Goal: Transaction & Acquisition: Book appointment/travel/reservation

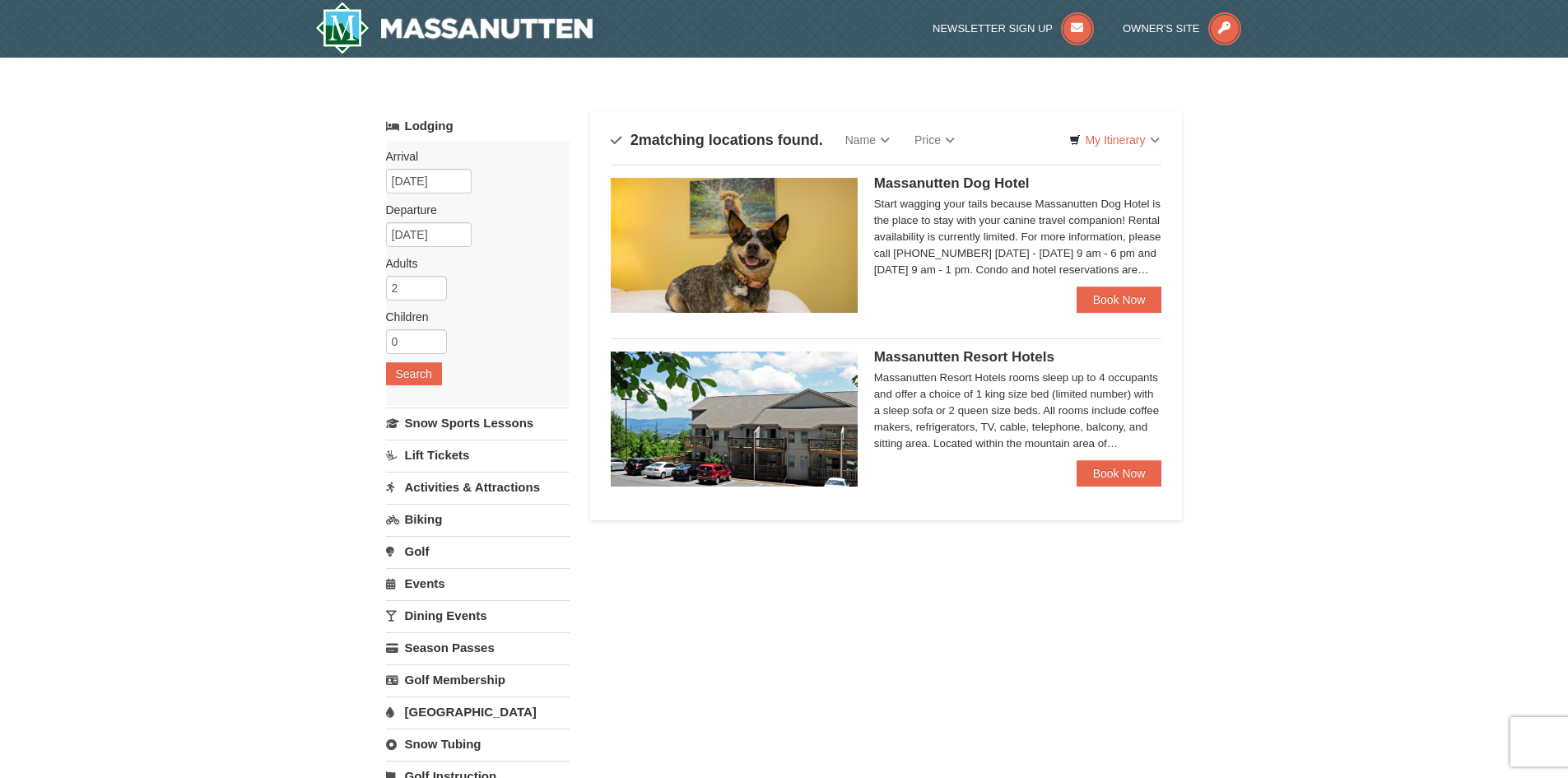
click at [744, 452] on img at bounding box center [734, 418] width 247 height 135
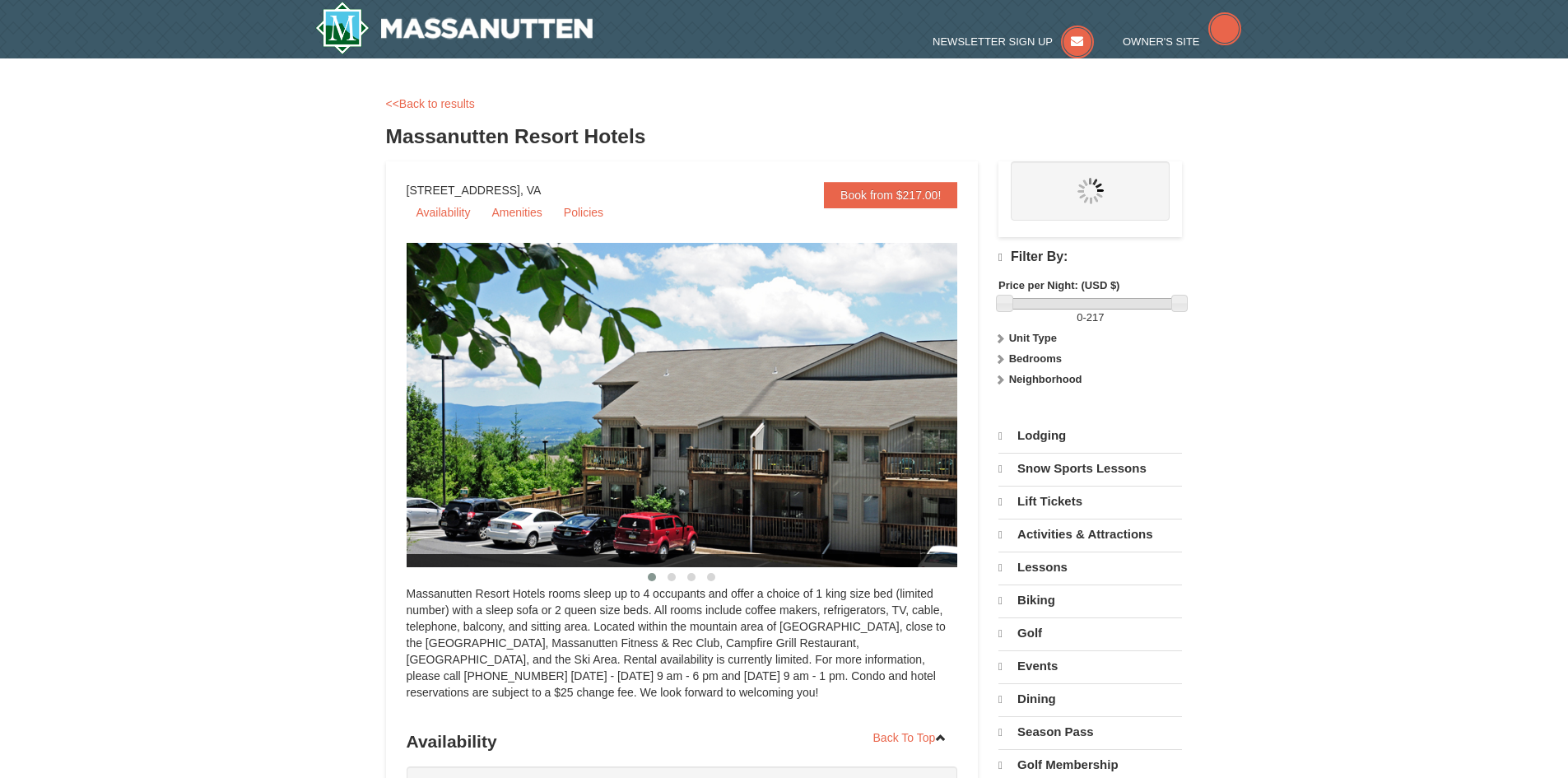
select select "10"
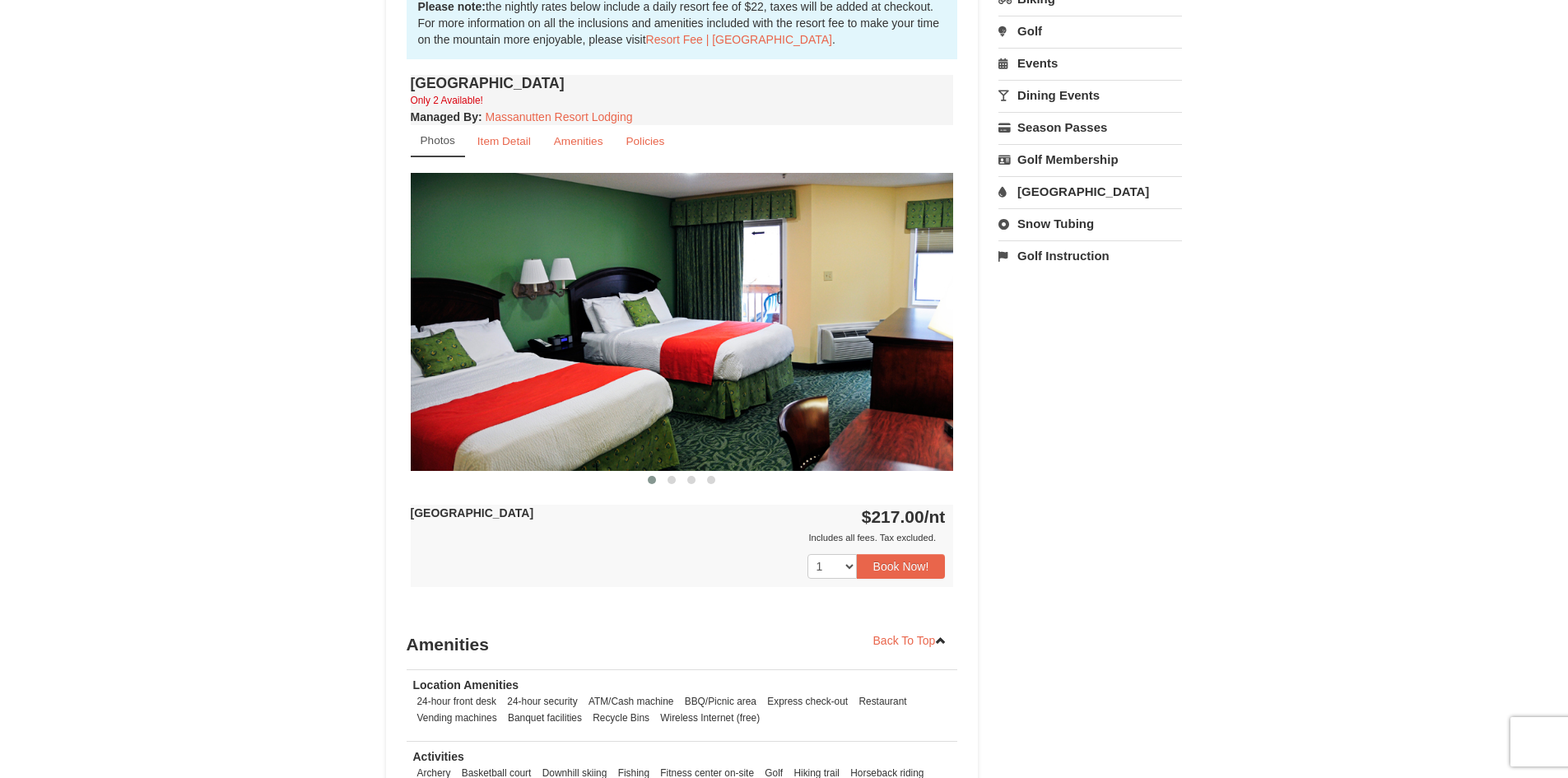
scroll to position [494, 0]
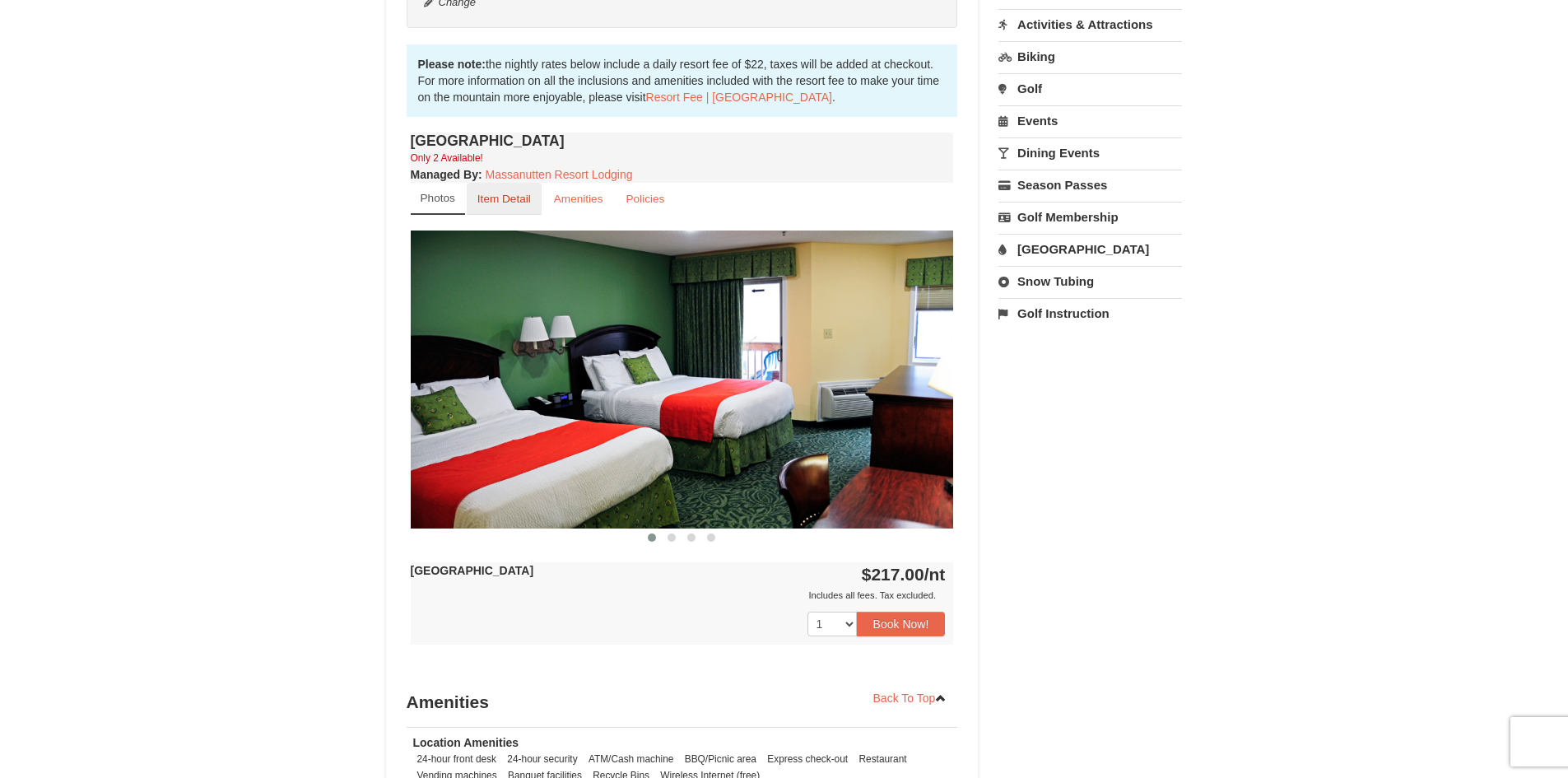
click at [517, 195] on small "Item Detail" at bounding box center [504, 198] width 53 height 12
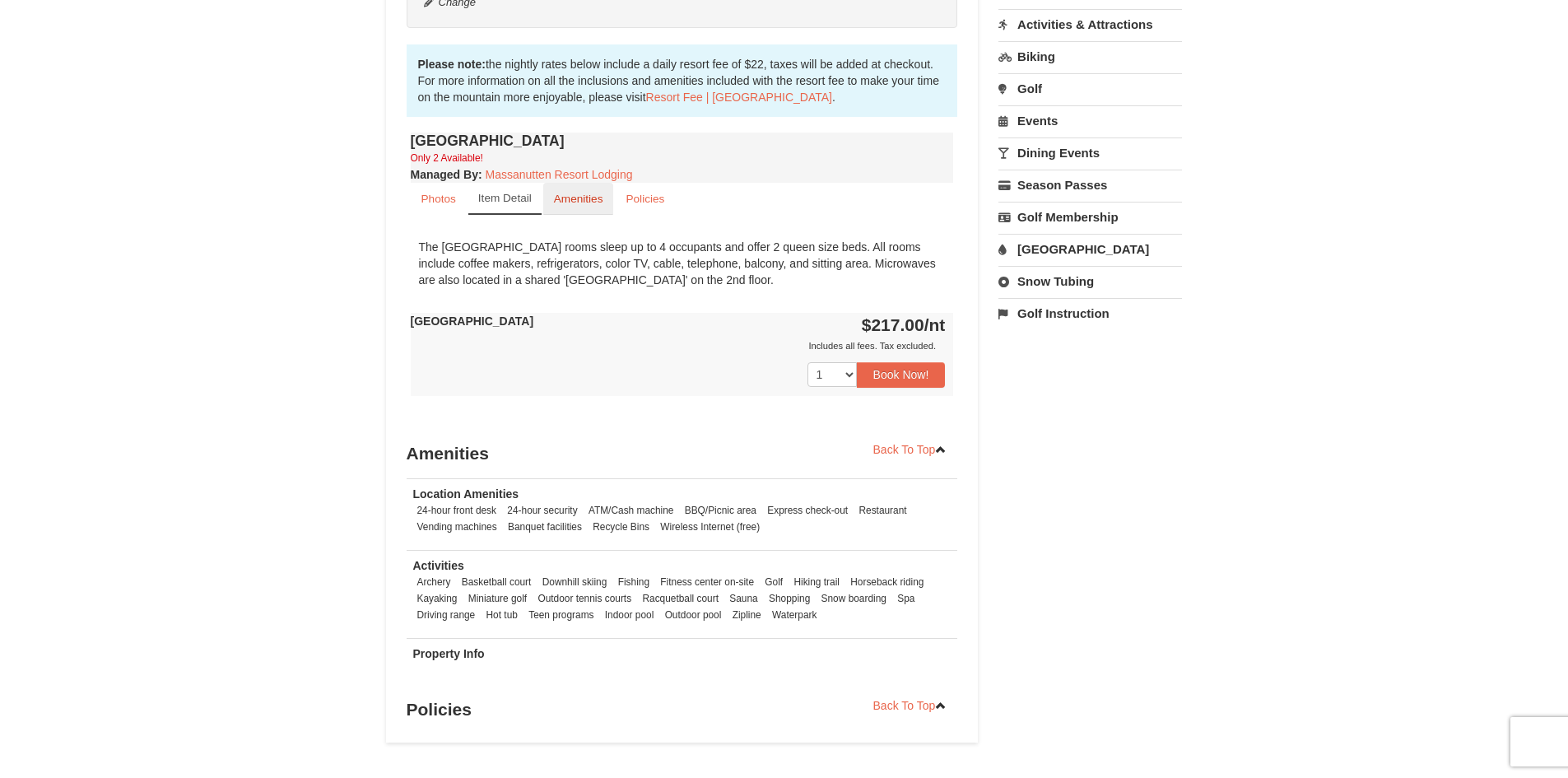
click at [574, 199] on small "Amenities" at bounding box center [579, 198] width 49 height 12
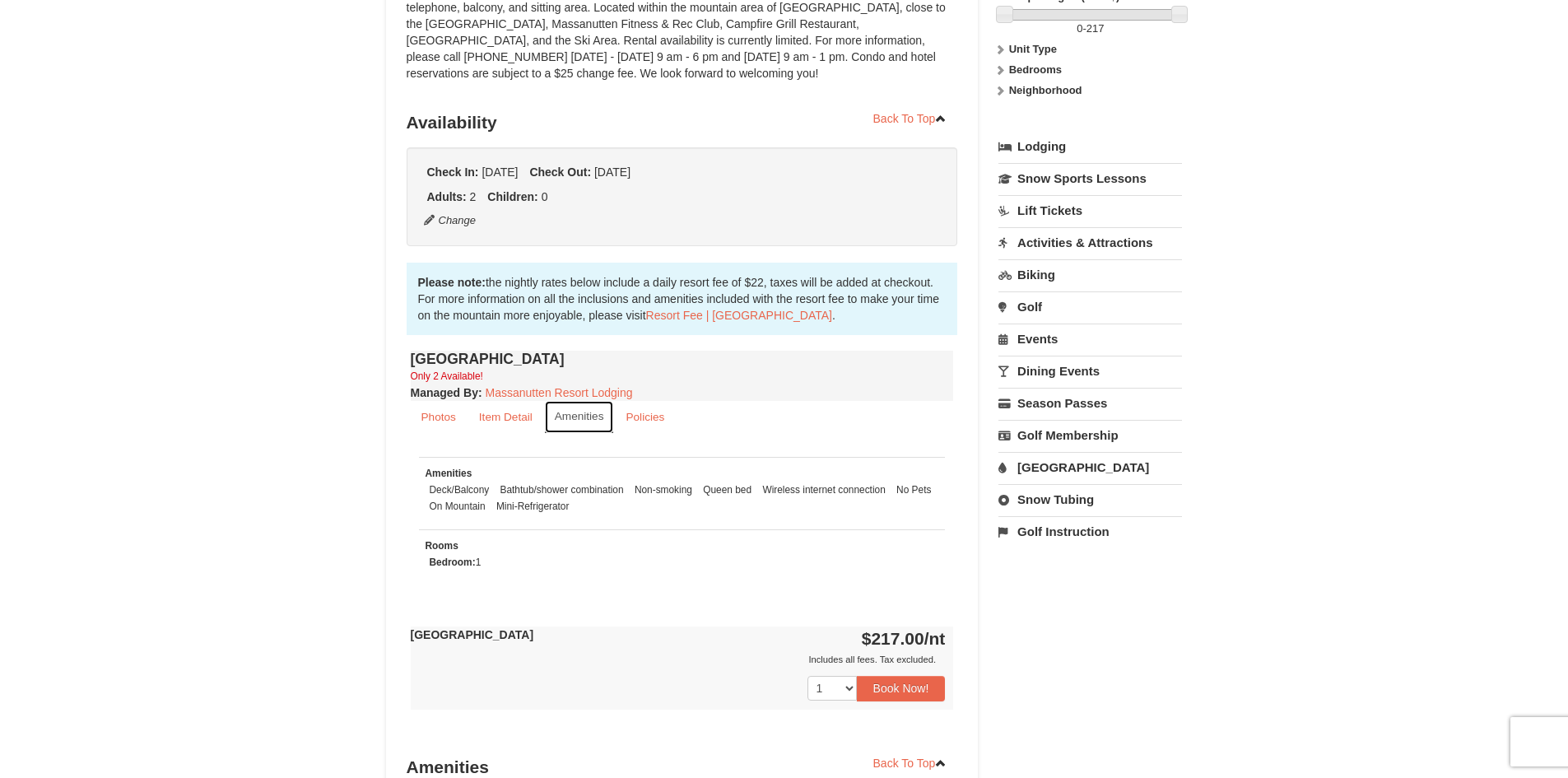
scroll to position [247, 0]
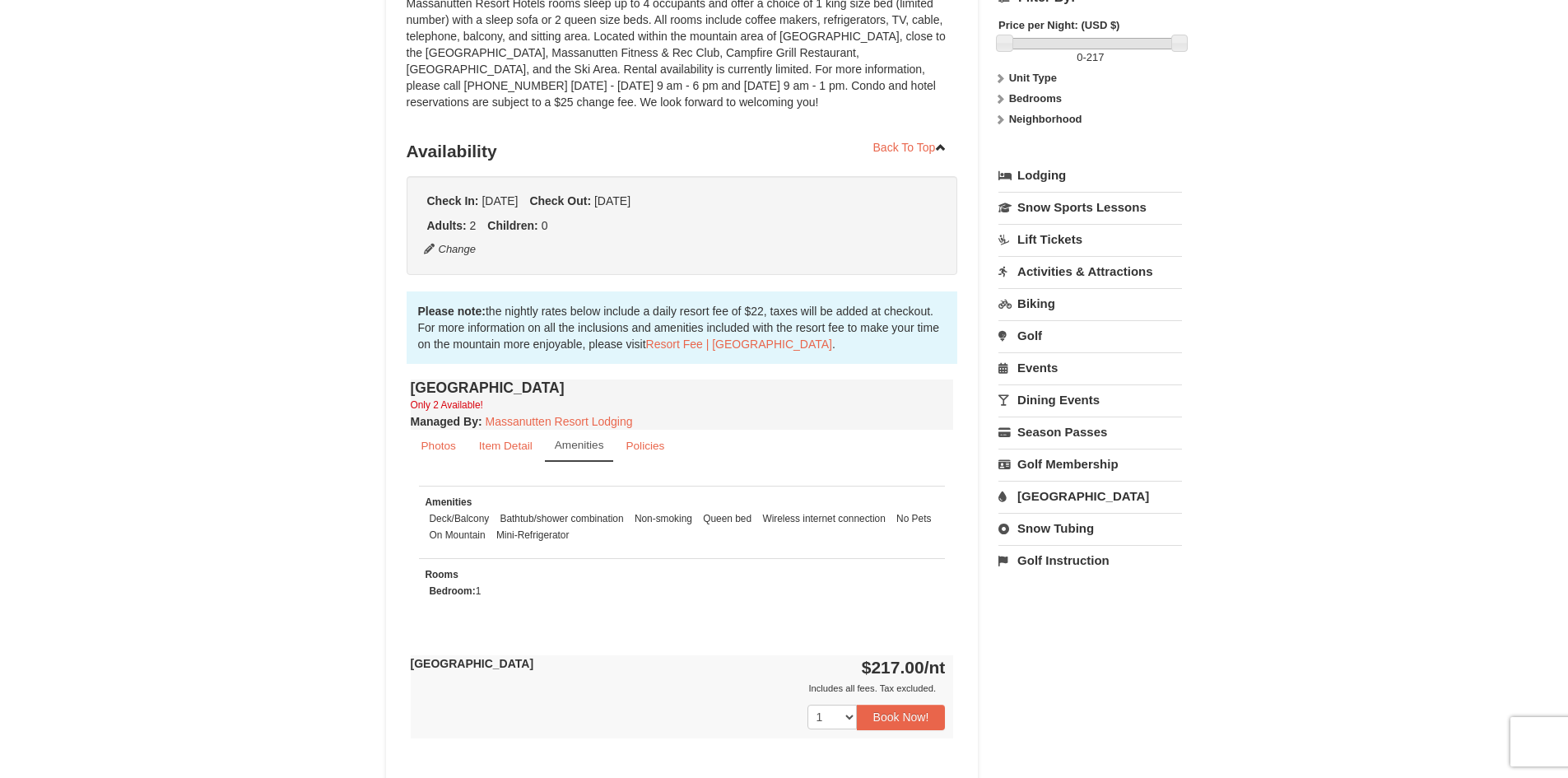
click at [1034, 175] on link "Lodging" at bounding box center [1089, 175] width 183 height 29
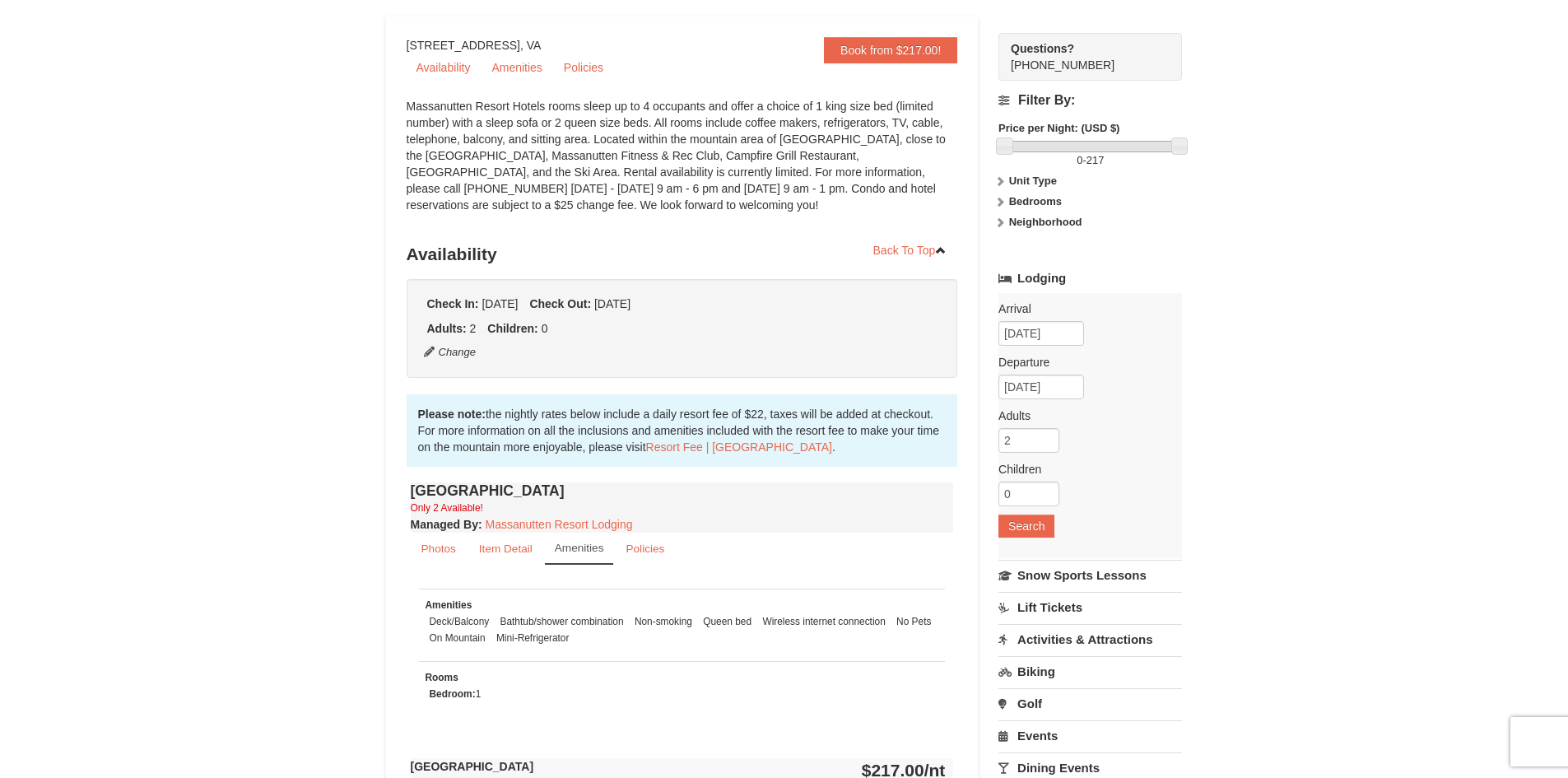
scroll to position [0, 0]
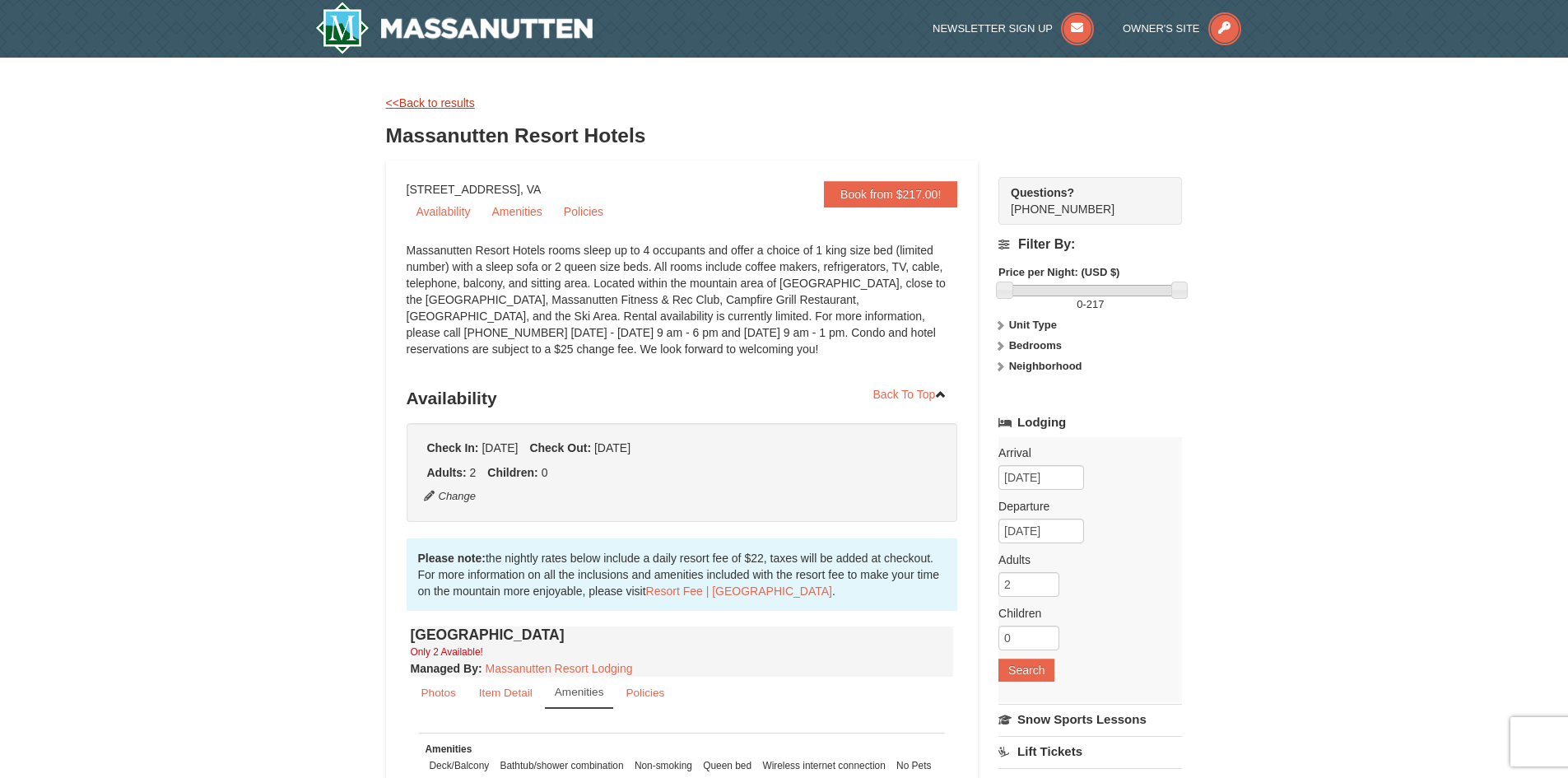
click at [415, 103] on link "<<Back to results" at bounding box center [431, 103] width 89 height 13
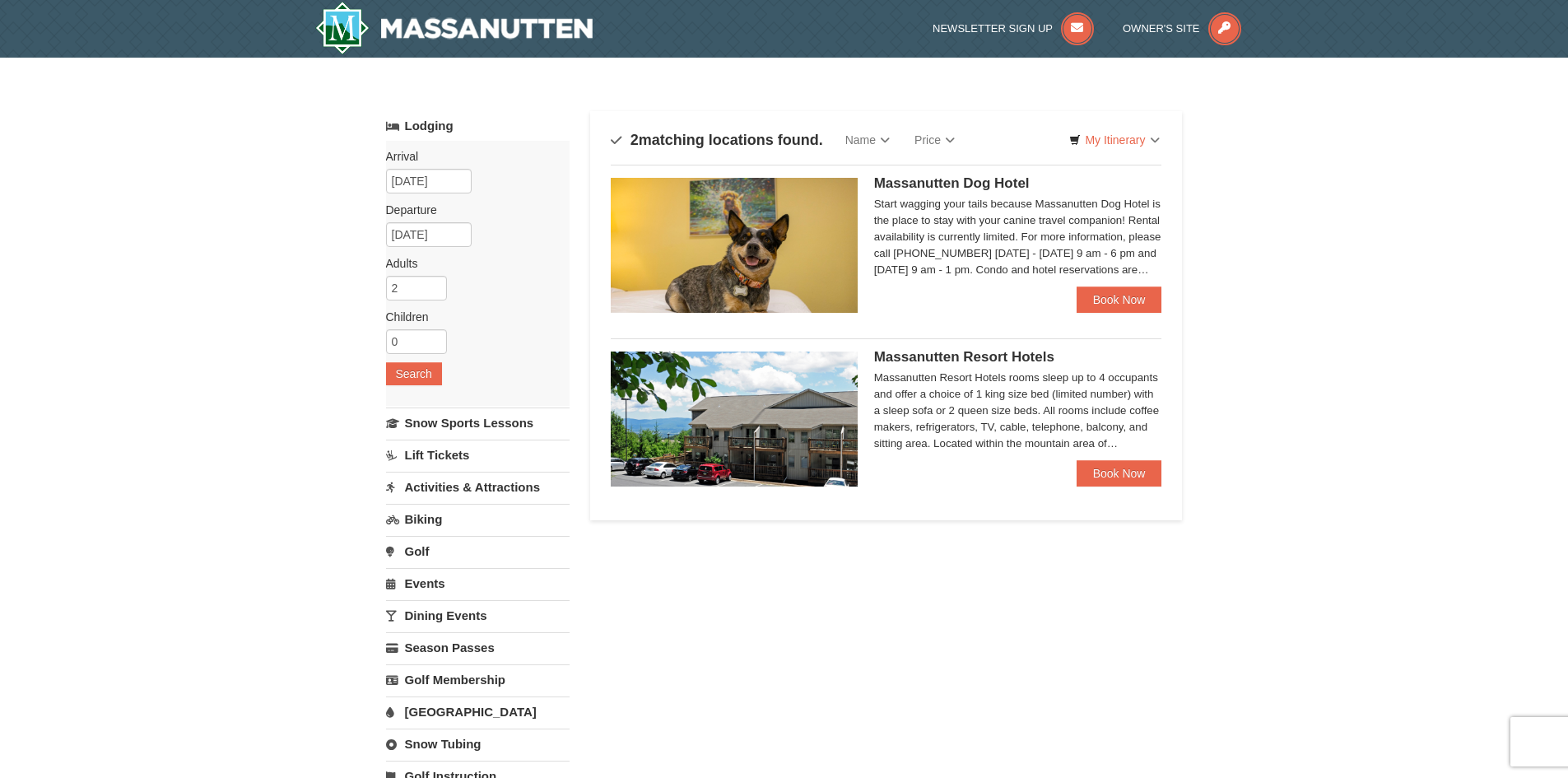
click at [897, 358] on span "Massanutten Resort Hotels" at bounding box center [964, 357] width 180 height 15
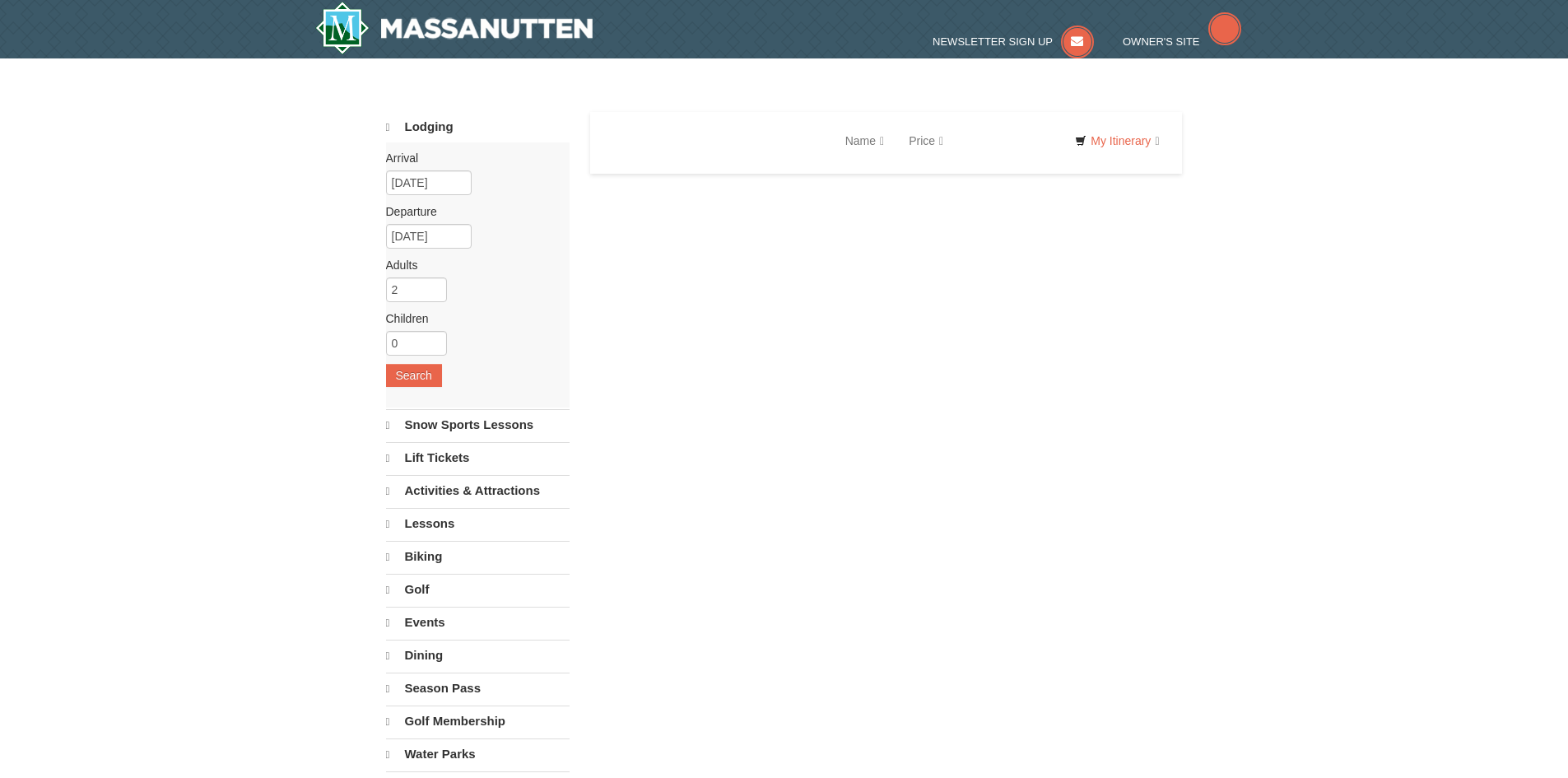
select select "10"
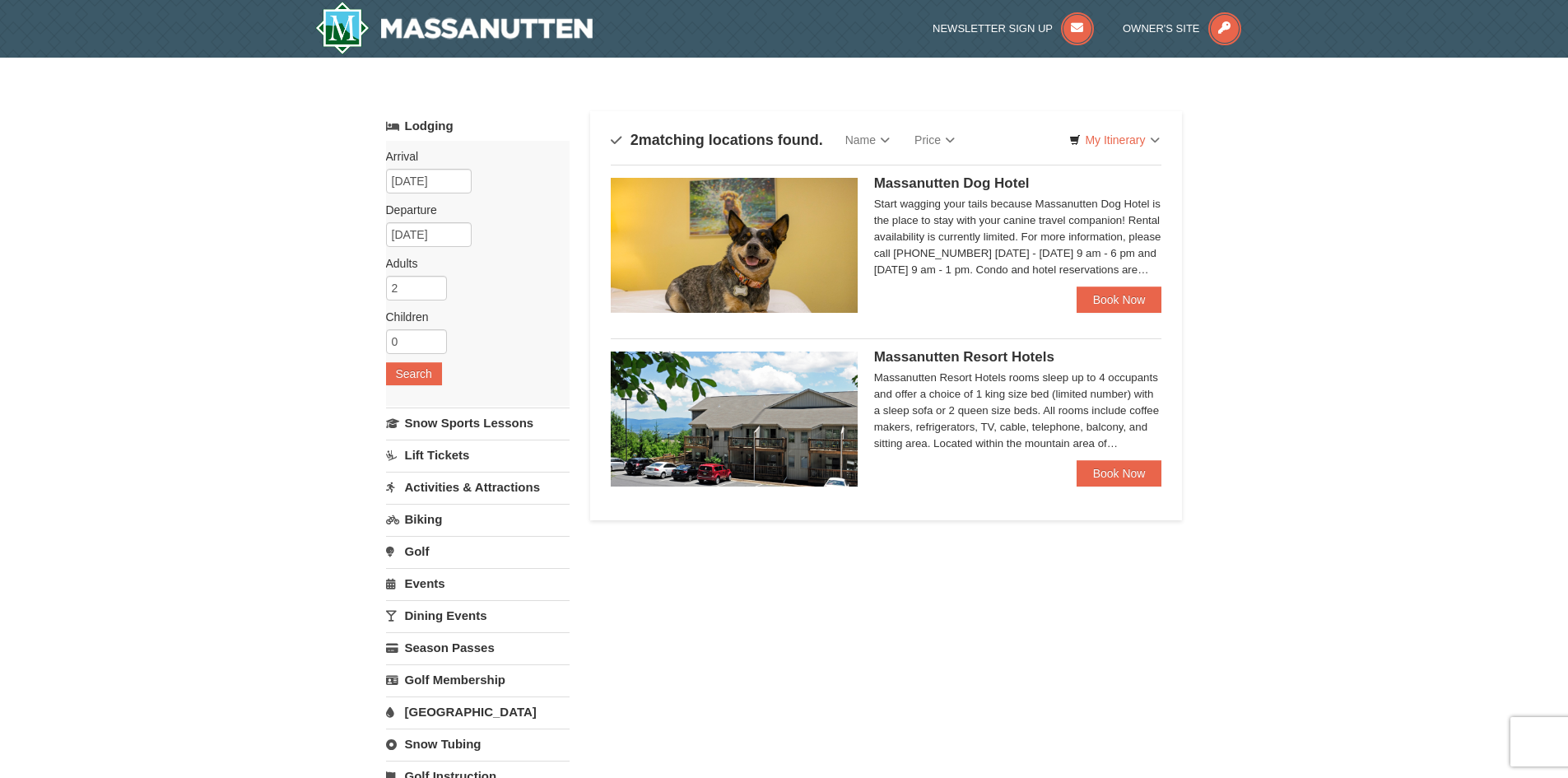
click at [767, 420] on img at bounding box center [734, 418] width 247 height 135
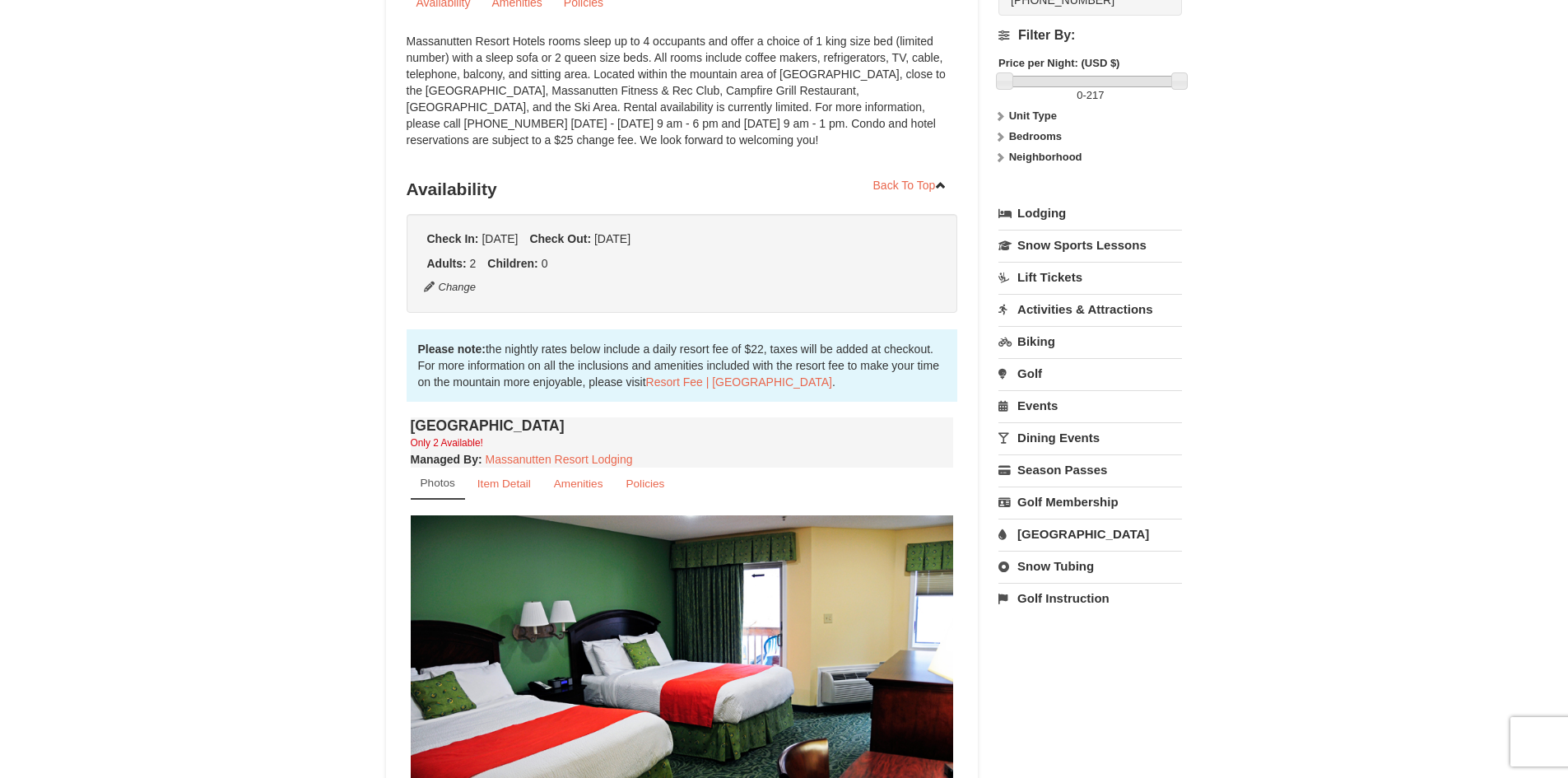
scroll to position [247, 0]
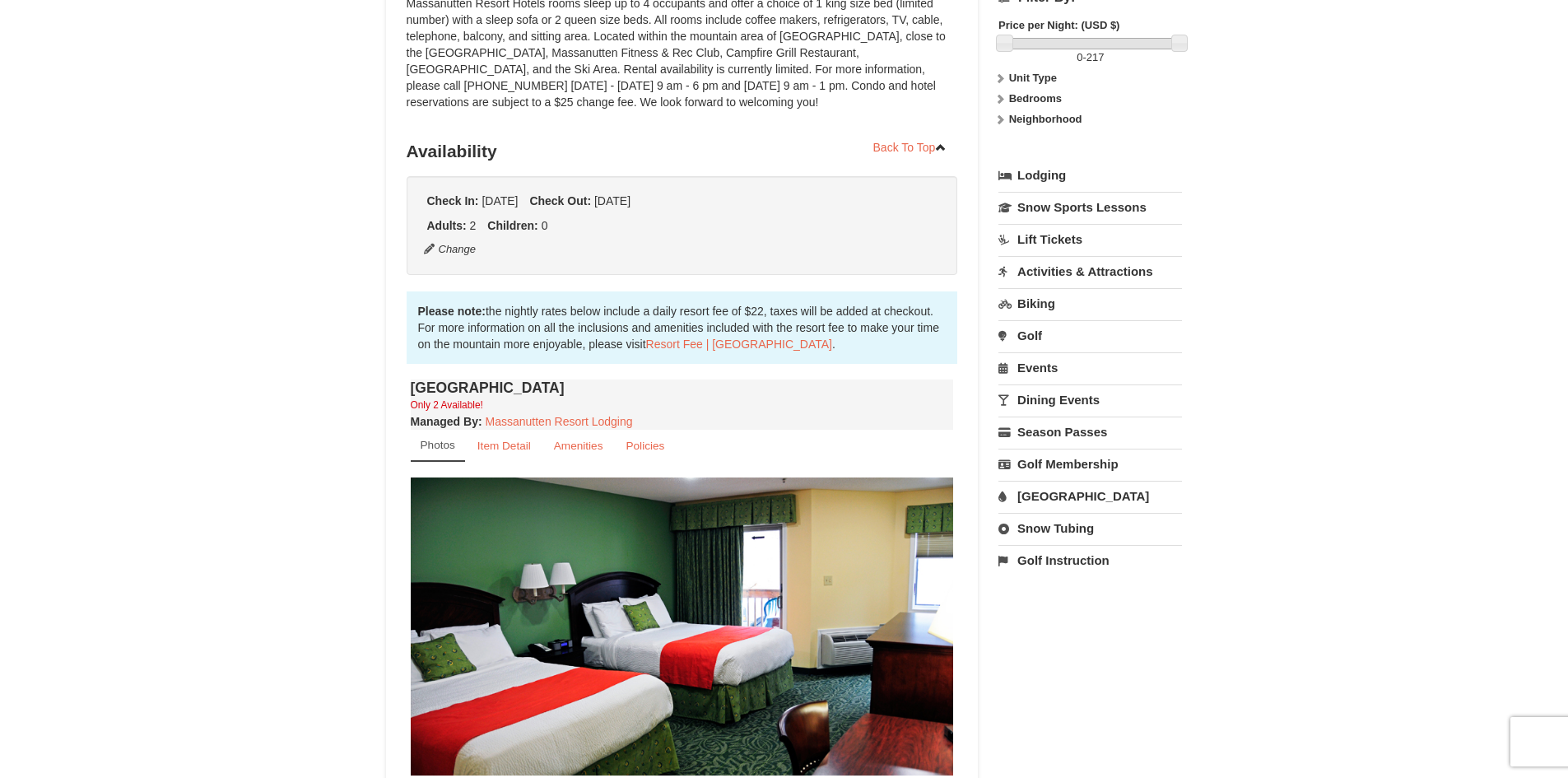
click at [563, 538] on img at bounding box center [682, 625] width 544 height 297
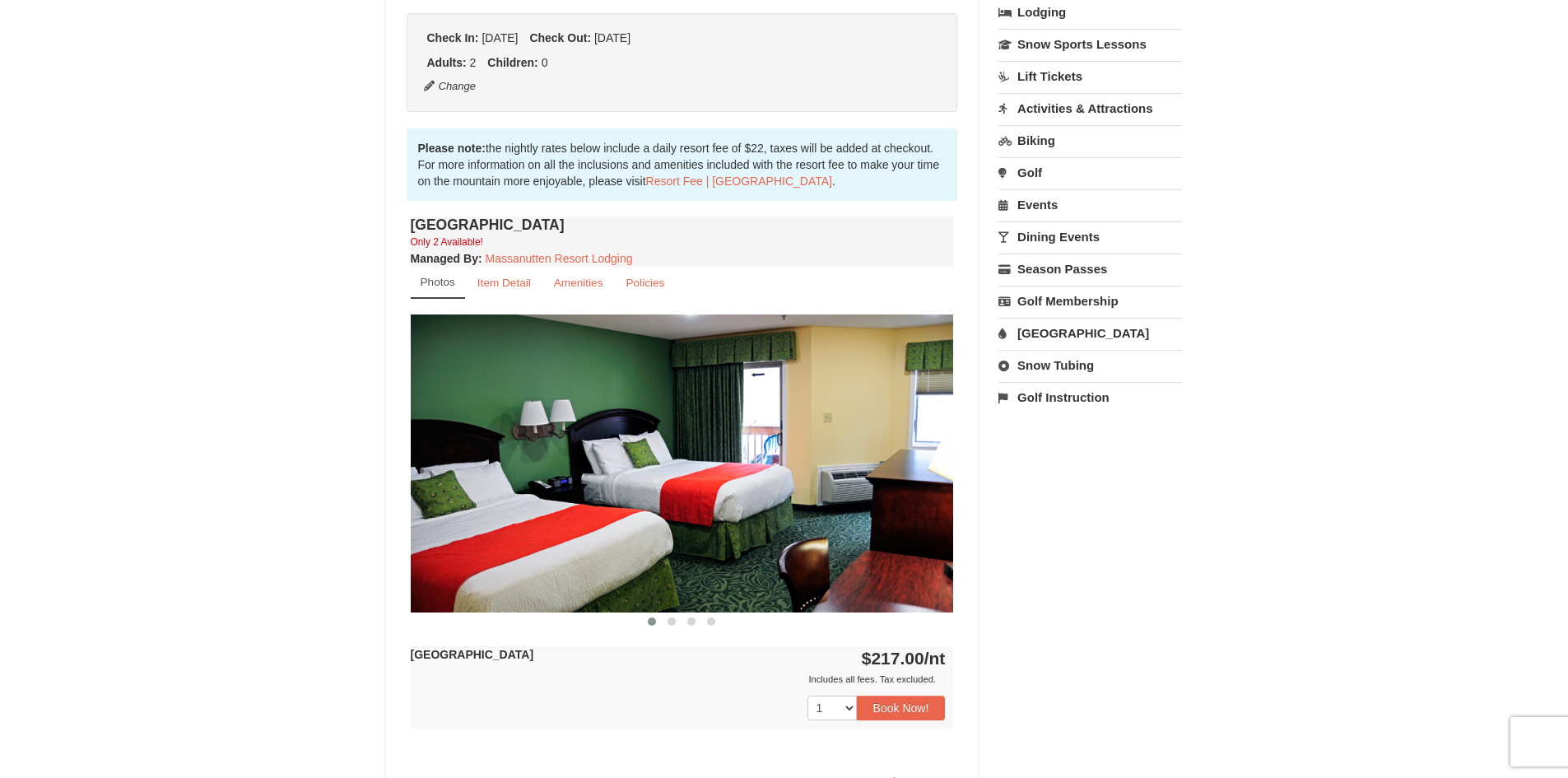
scroll to position [412, 0]
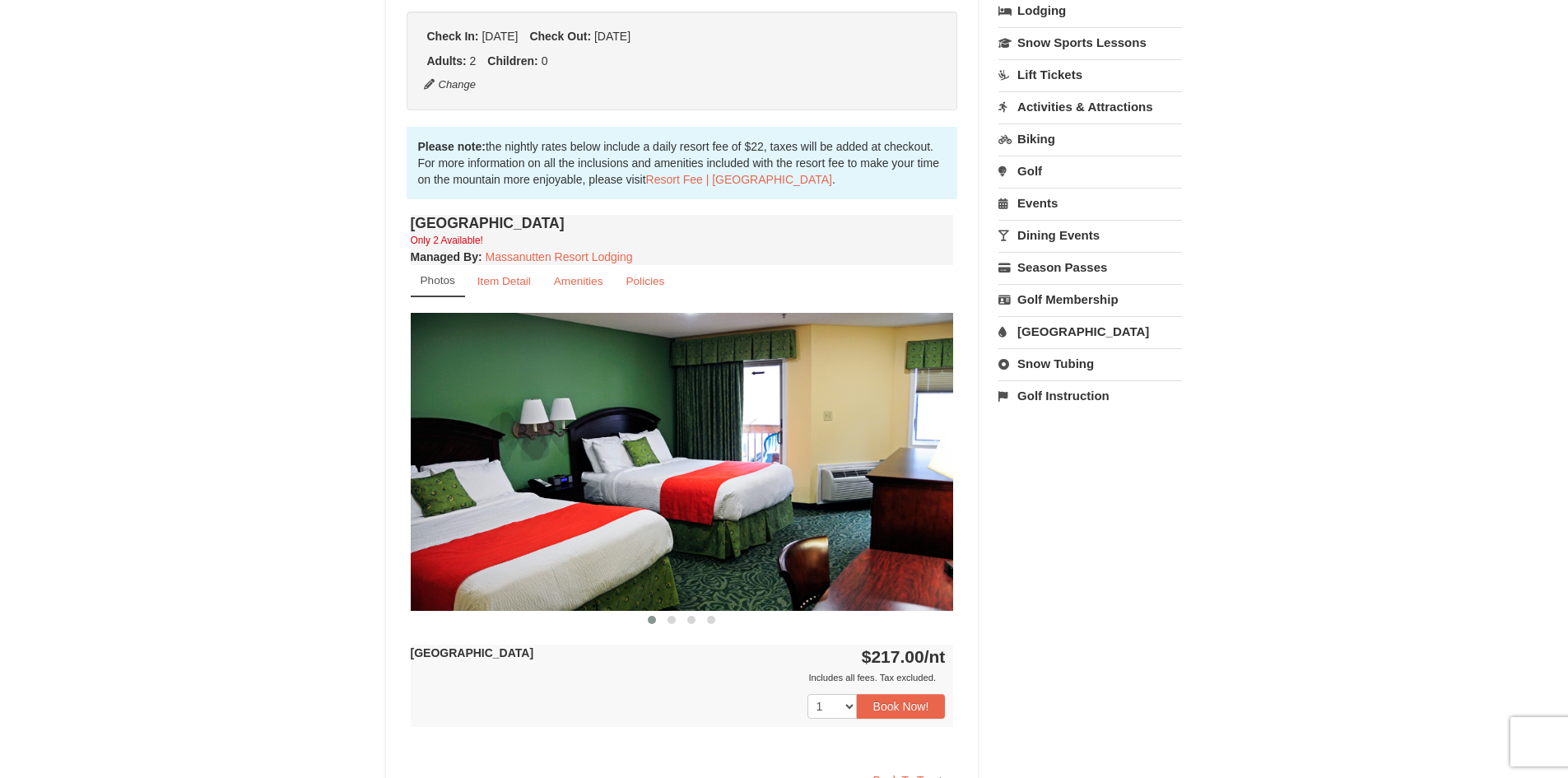
click at [872, 508] on img at bounding box center [682, 461] width 544 height 297
click at [668, 621] on span at bounding box center [672, 620] width 9 height 9
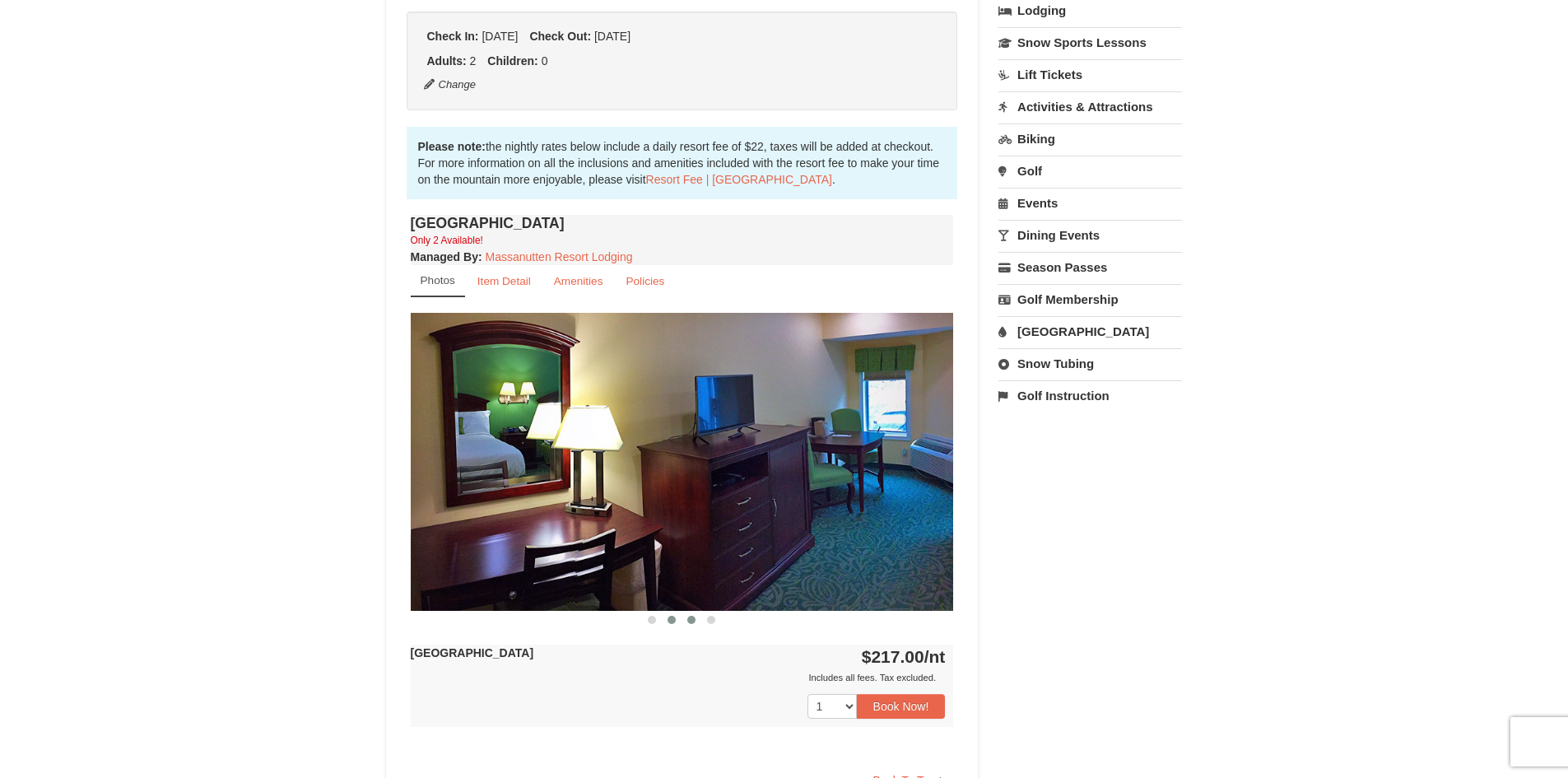
click at [694, 621] on span at bounding box center [691, 620] width 9 height 9
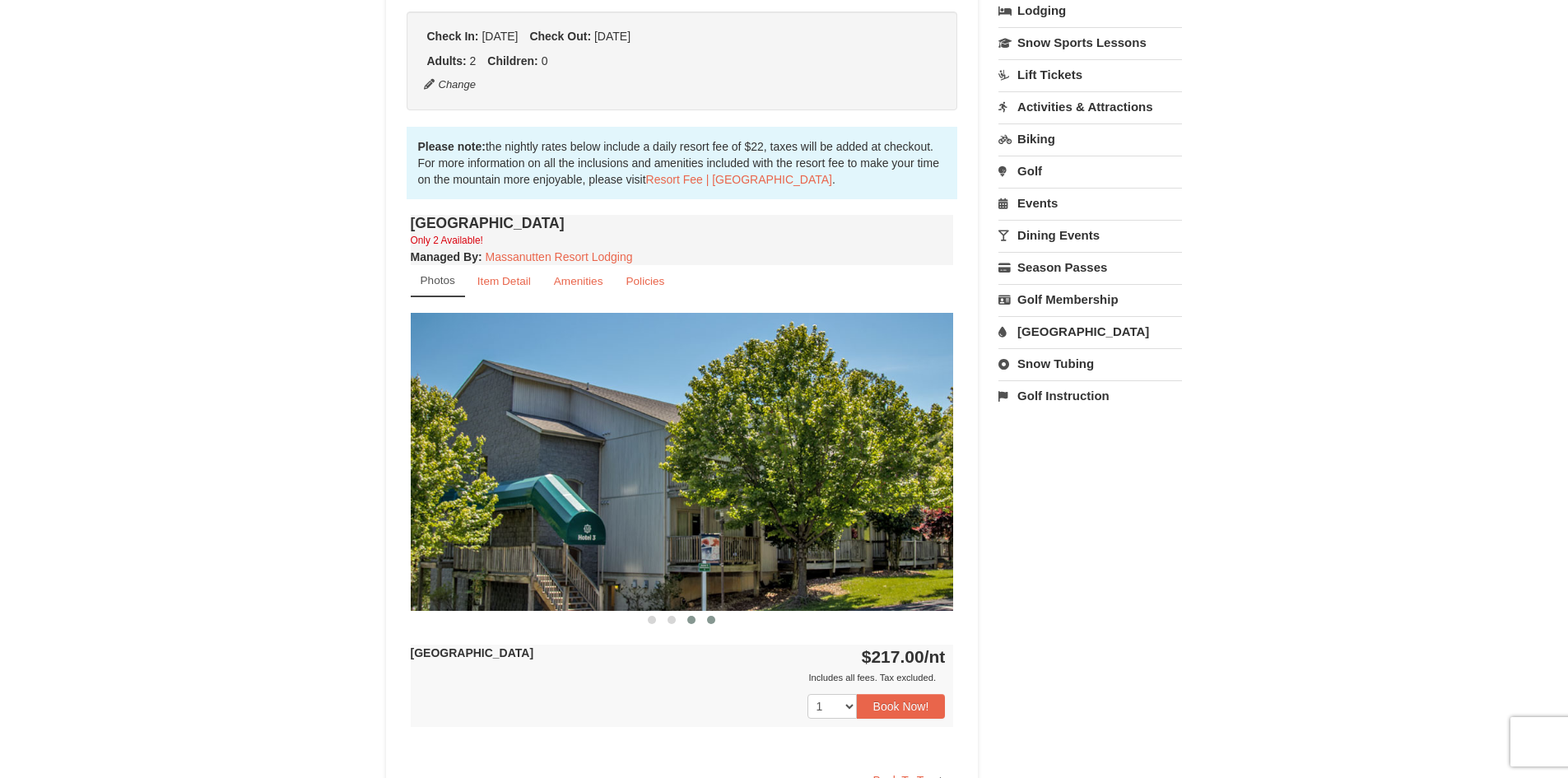
click at [711, 620] on span at bounding box center [710, 620] width 9 height 9
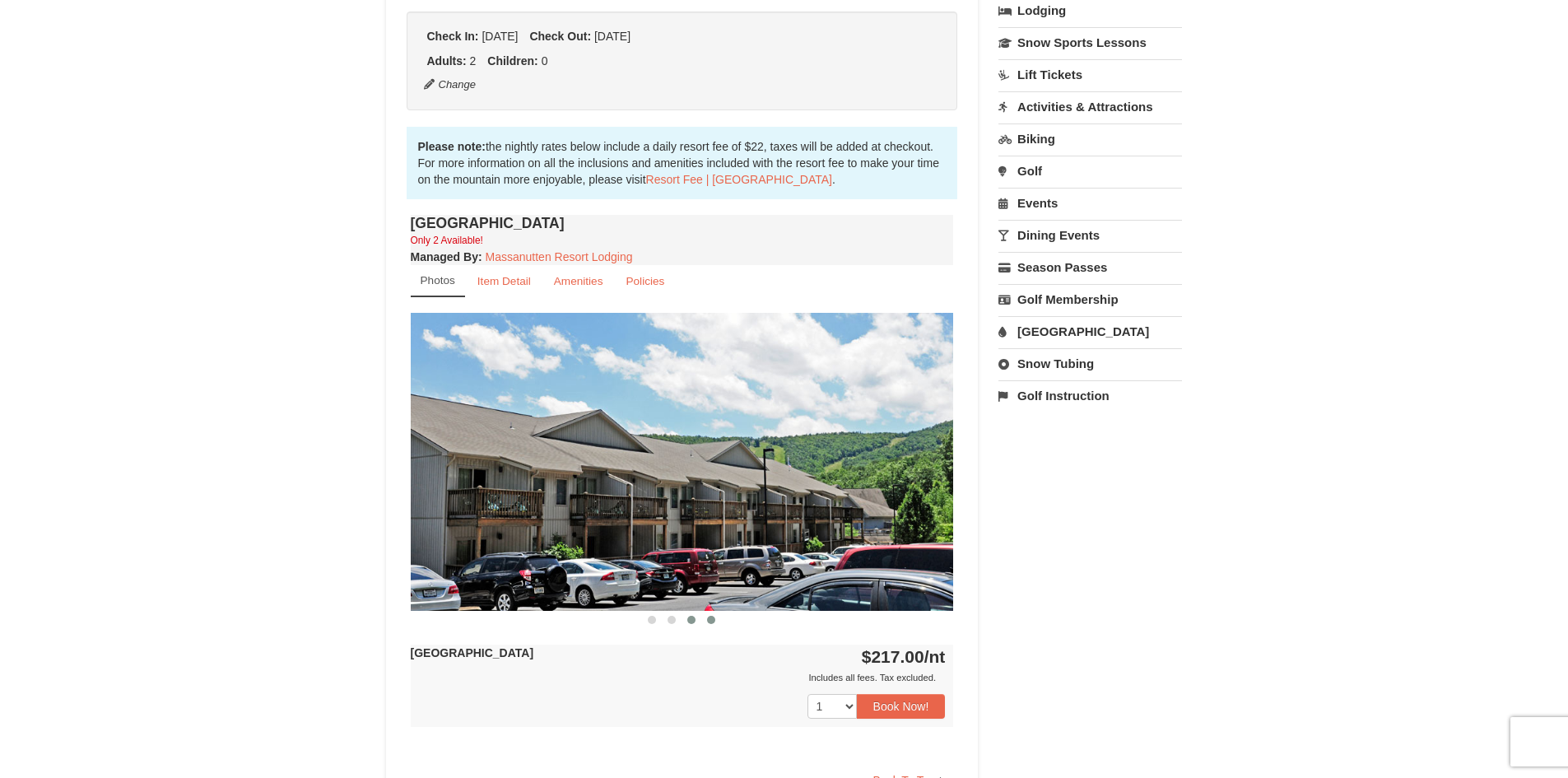
click at [692, 619] on span at bounding box center [691, 620] width 9 height 9
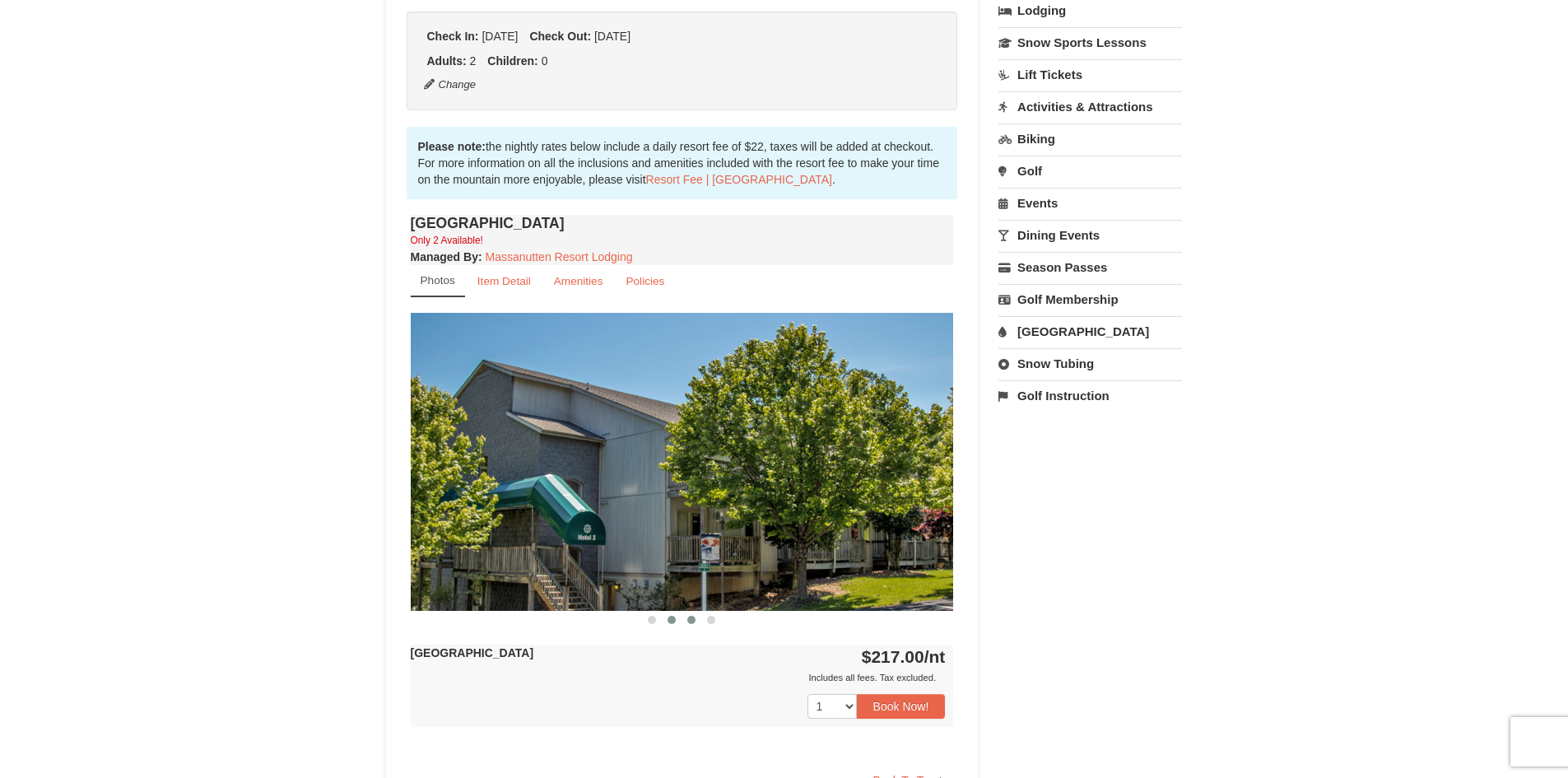
click at [673, 621] on span at bounding box center [672, 620] width 9 height 9
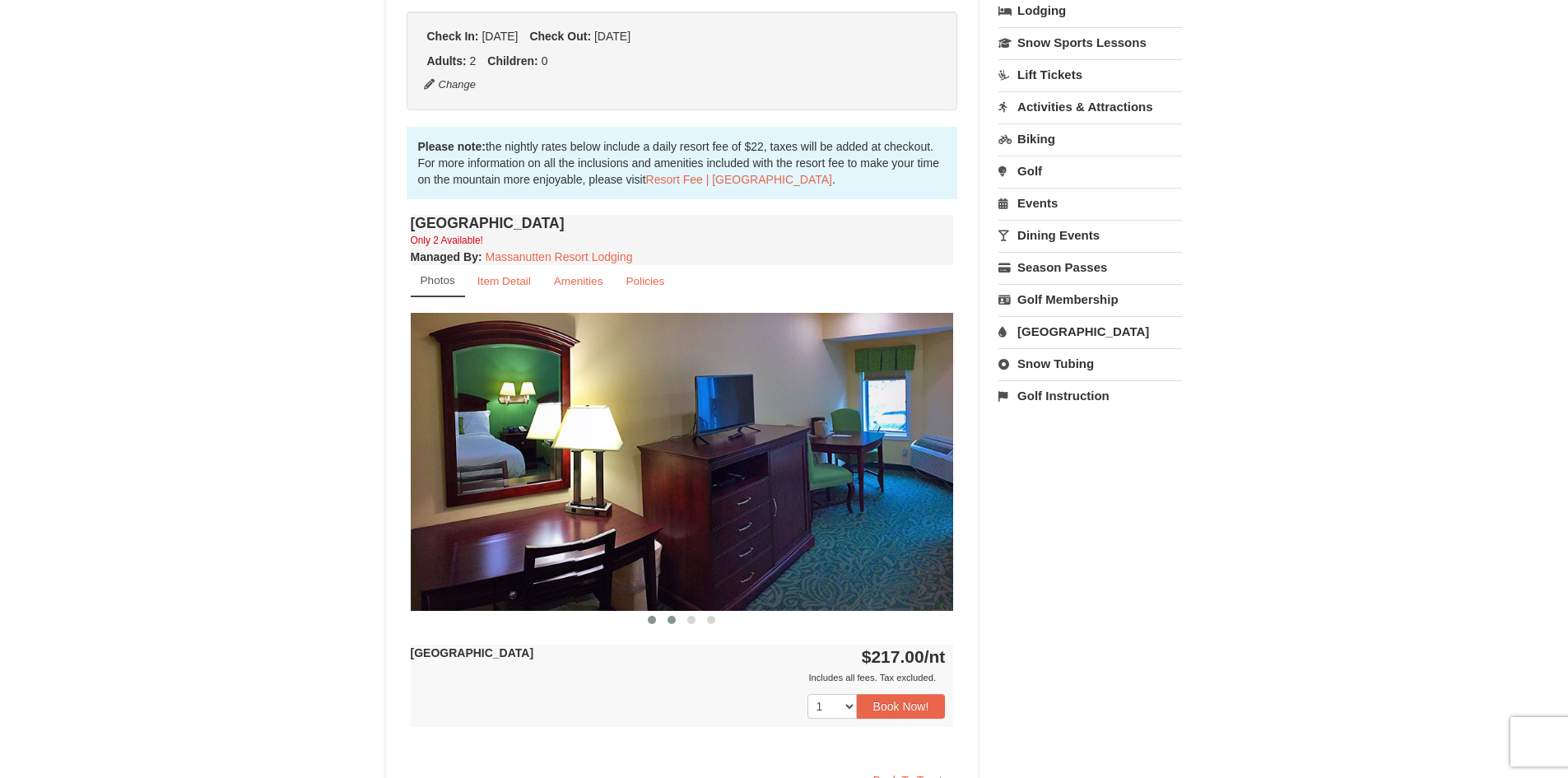
click at [652, 619] on span at bounding box center [652, 620] width 9 height 9
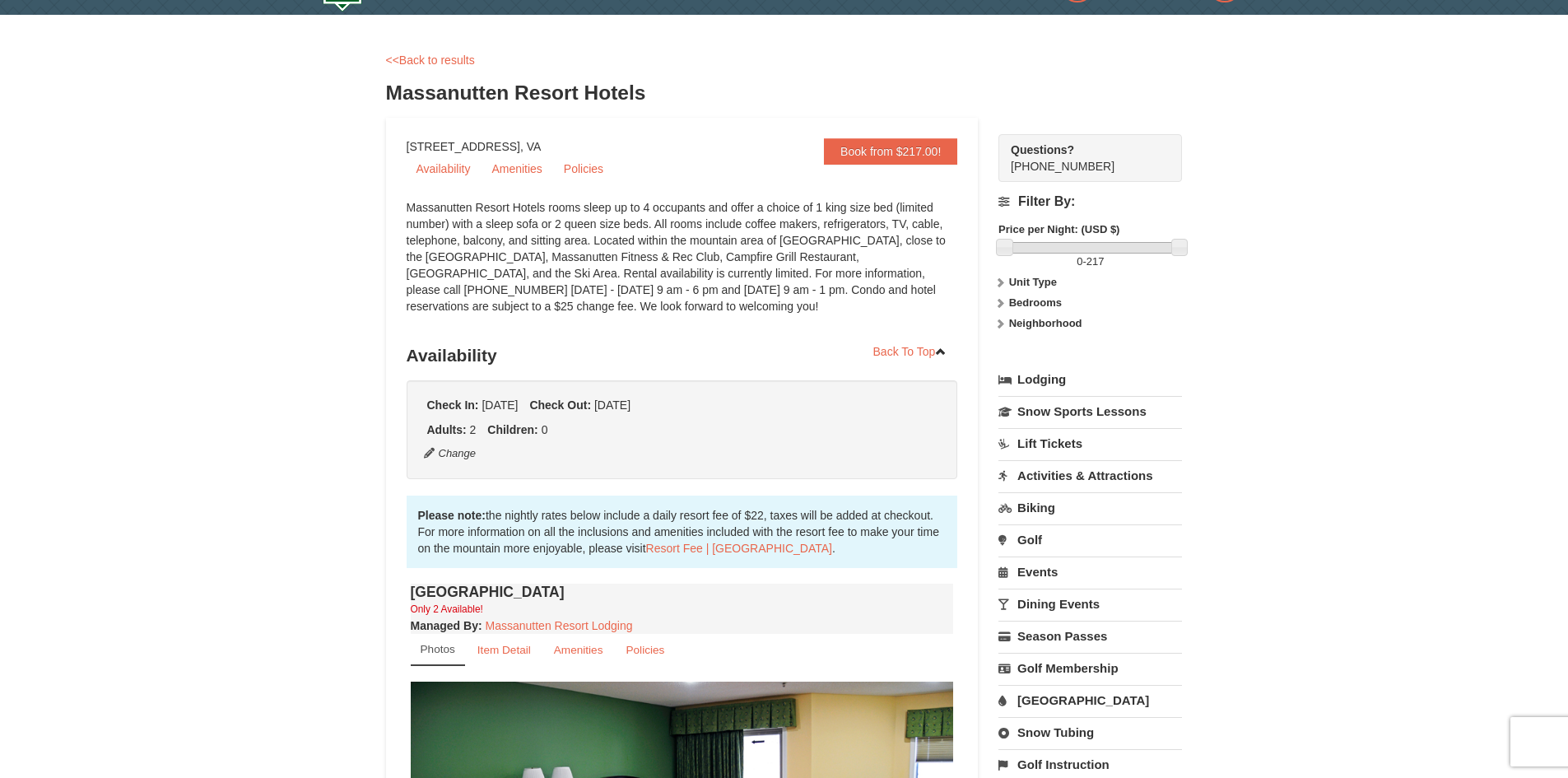
scroll to position [0, 0]
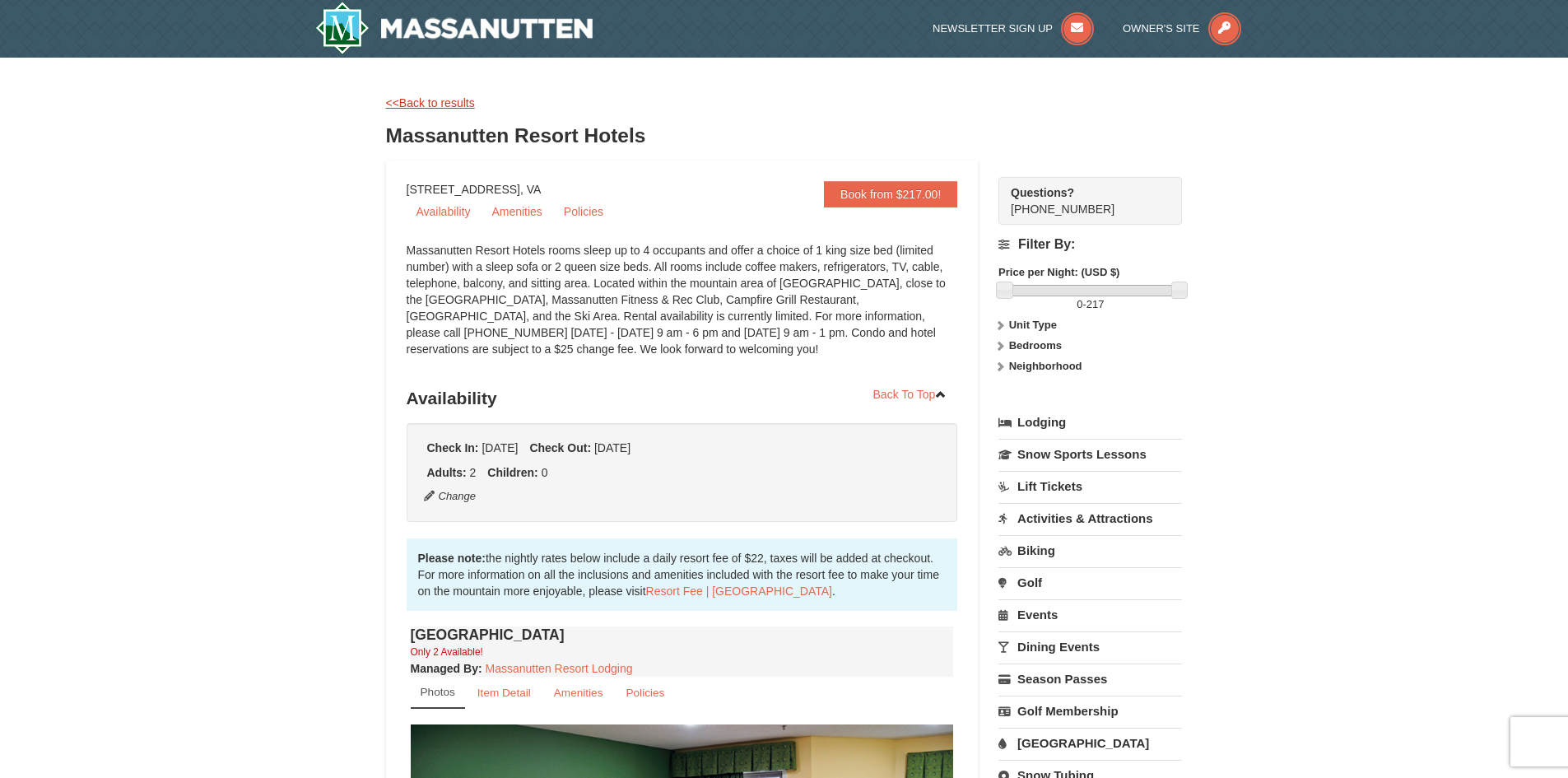
click at [397, 104] on link "<<Back to results" at bounding box center [431, 103] width 89 height 13
